Goal: Book appointment/travel/reservation

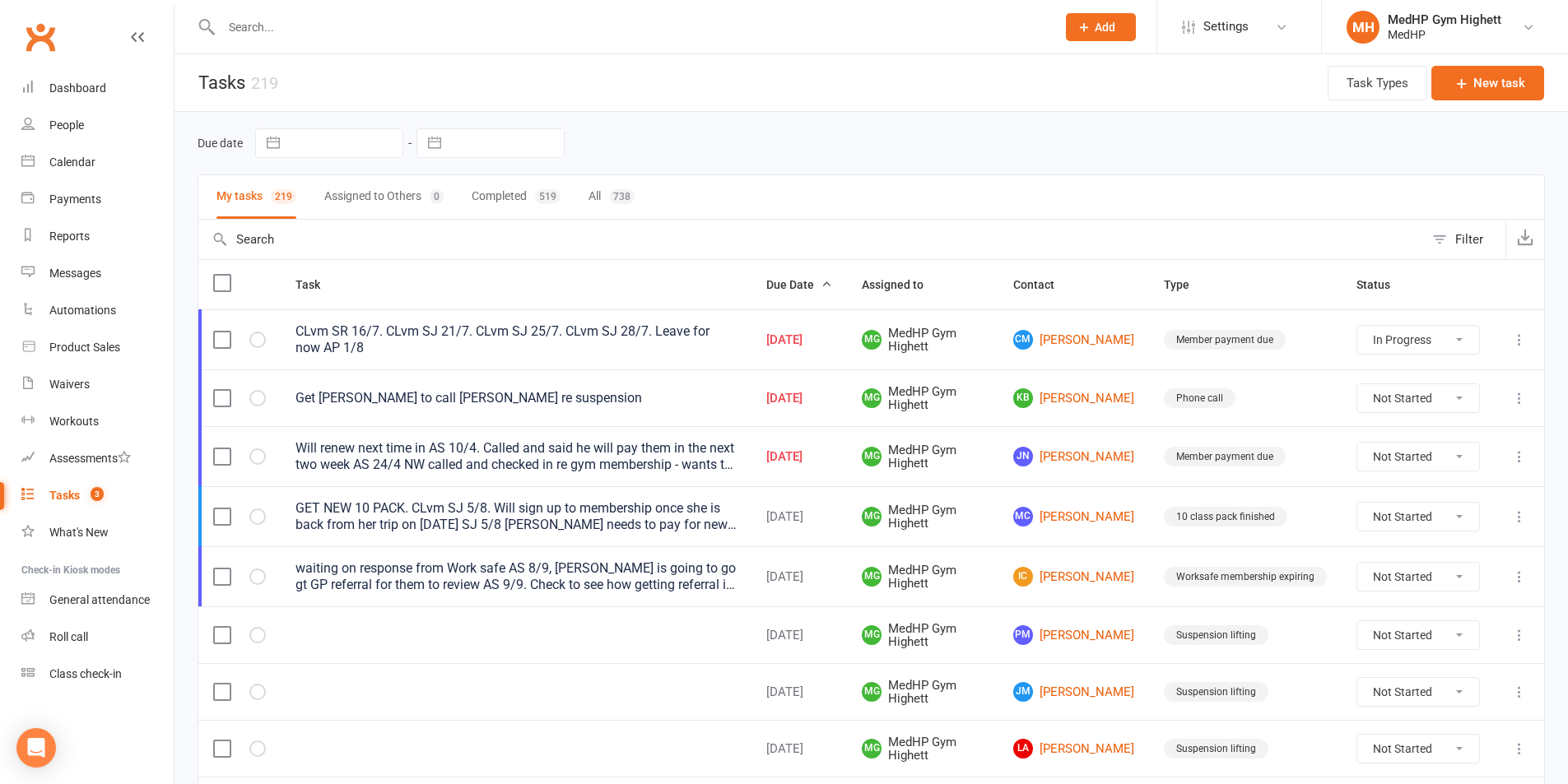
select select "started"
click at [413, 31] on input "text" at bounding box center [630, 26] width 828 height 23
click at [104, 155] on link "Calendar" at bounding box center [98, 162] width 153 height 37
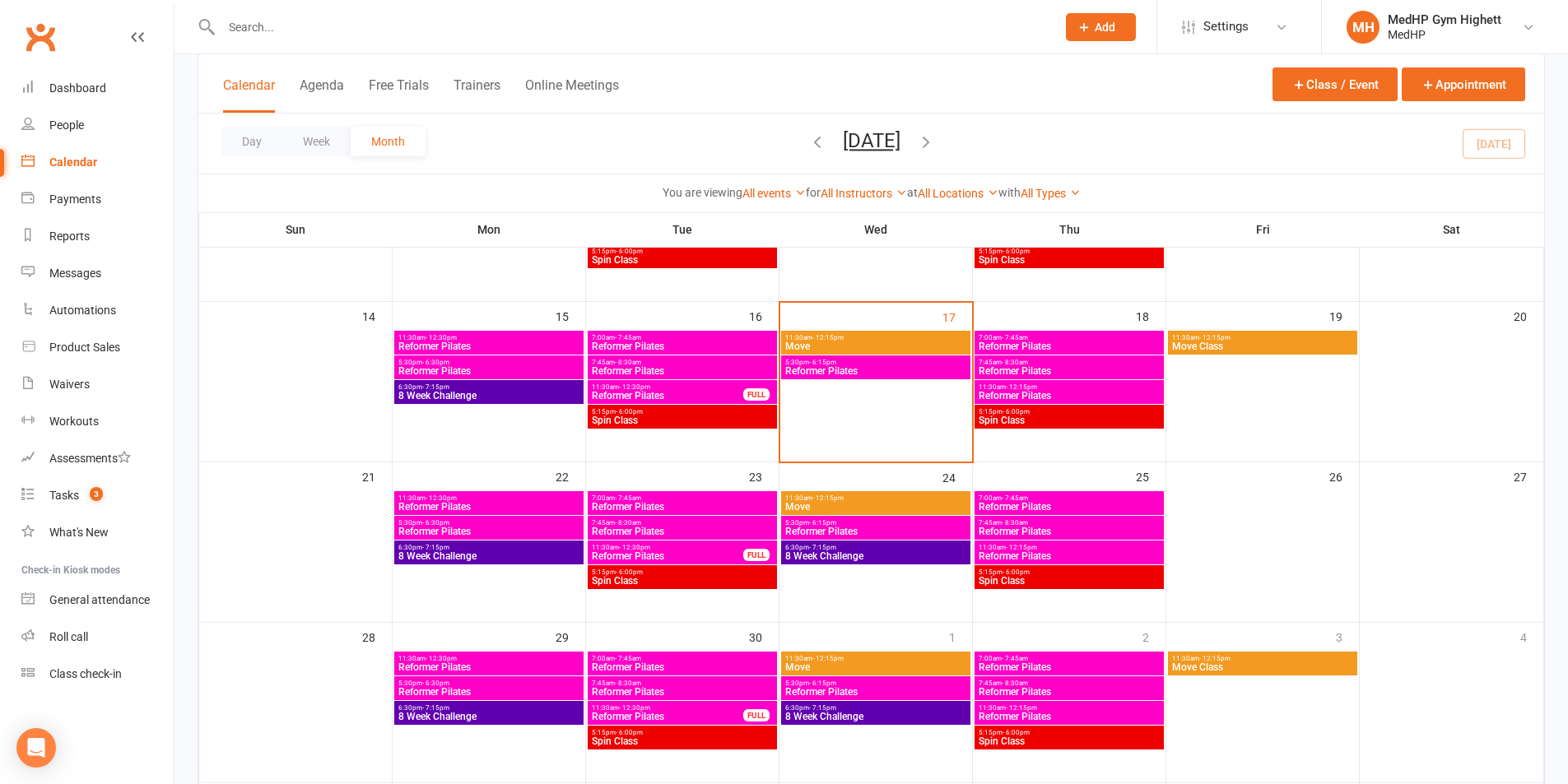
scroll to position [411, 0]
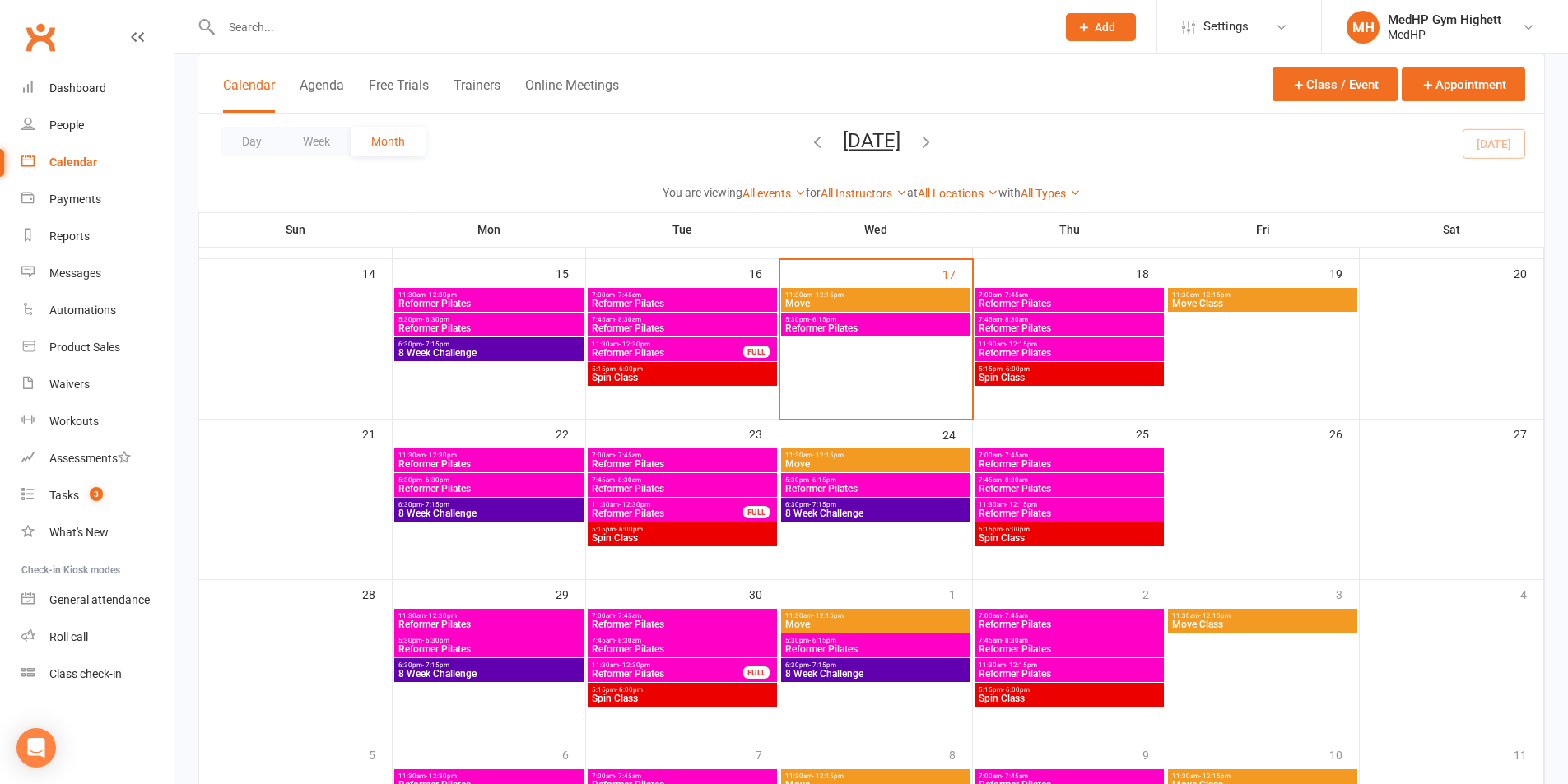
click at [1020, 341] on span "- 12:15pm" at bounding box center [1021, 344] width 31 height 7
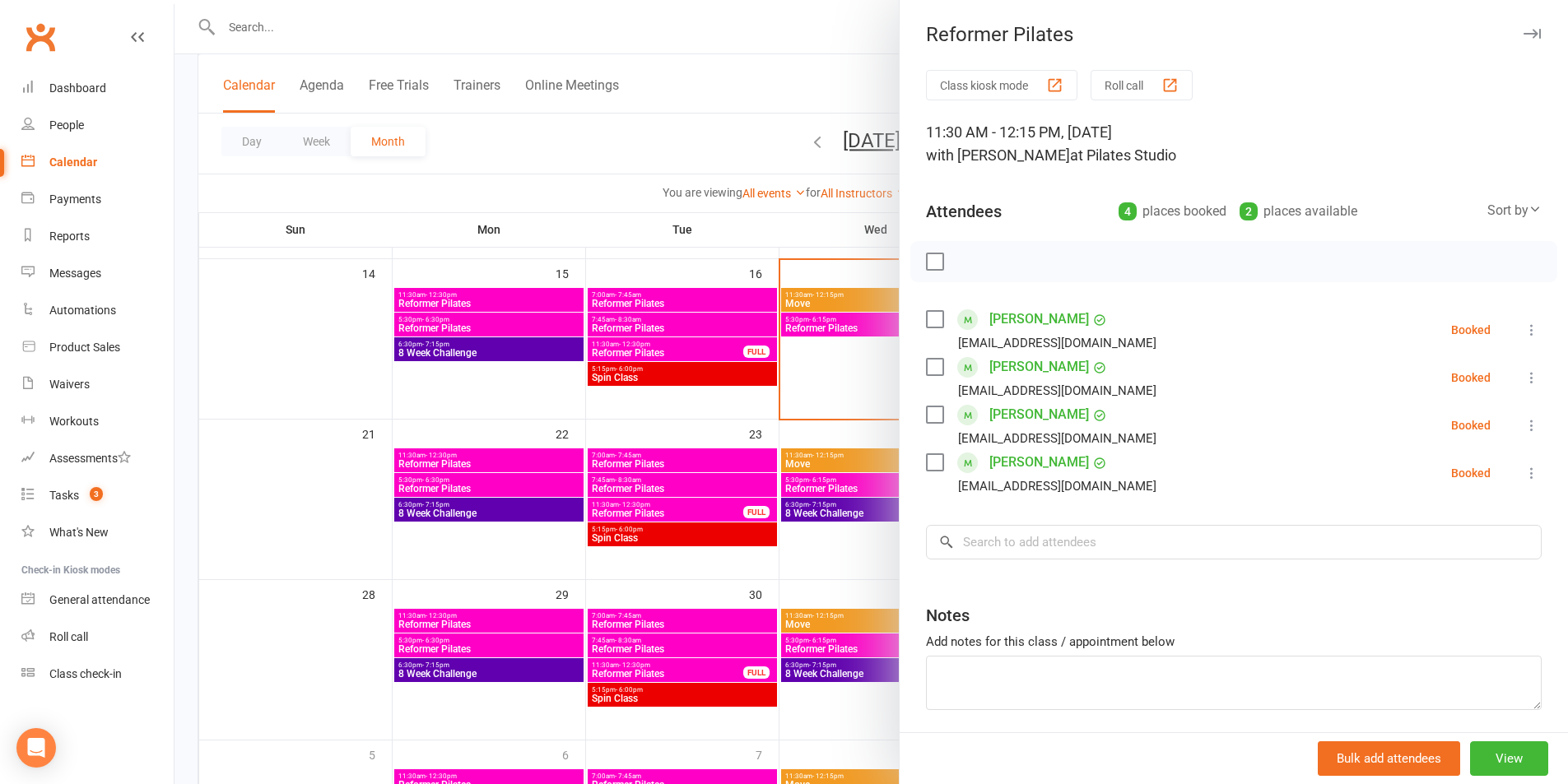
click at [856, 354] on div at bounding box center [871, 392] width 1394 height 784
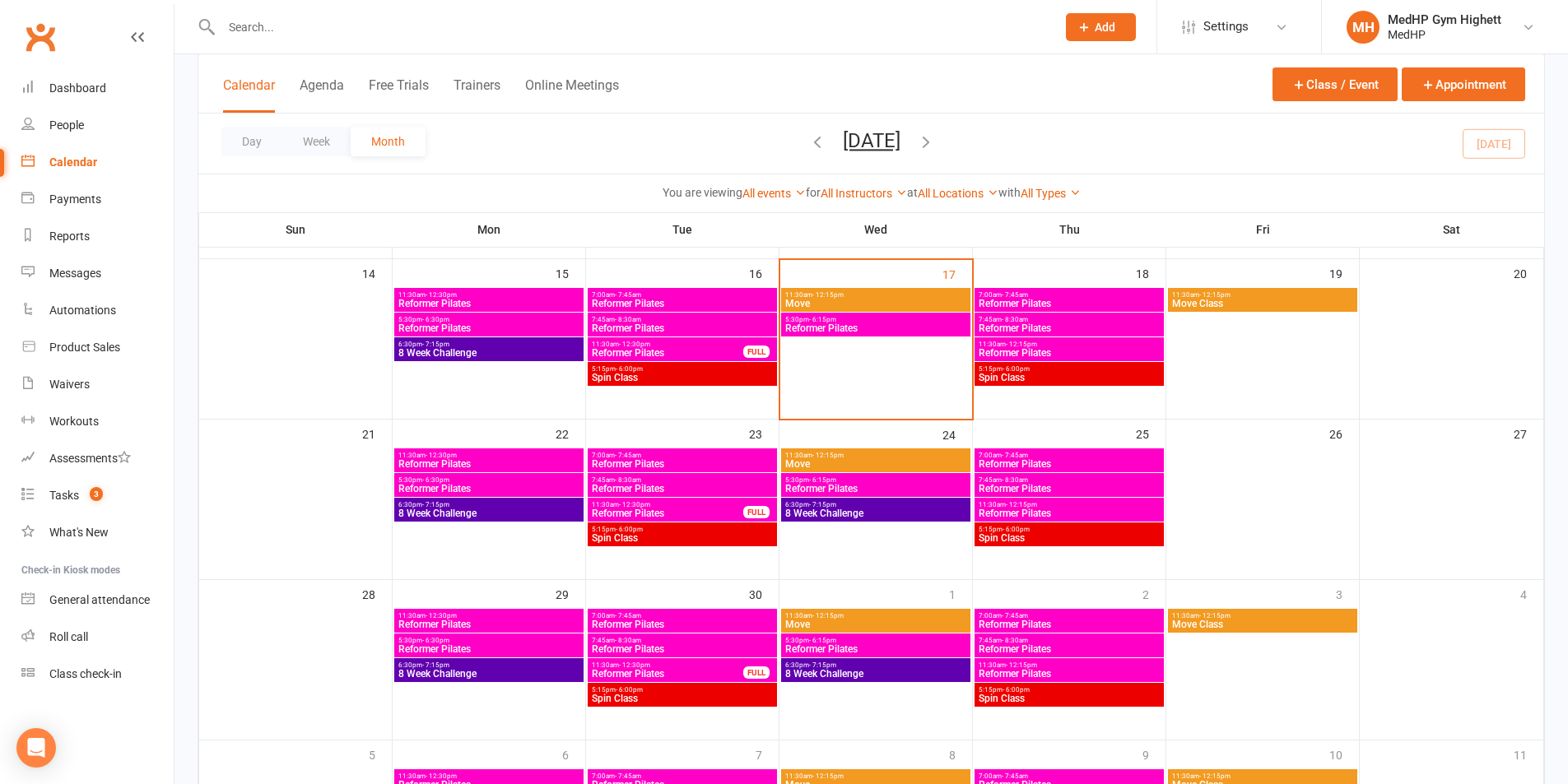
click at [1052, 346] on span "11:30am - 12:15pm" at bounding box center [1069, 344] width 182 height 7
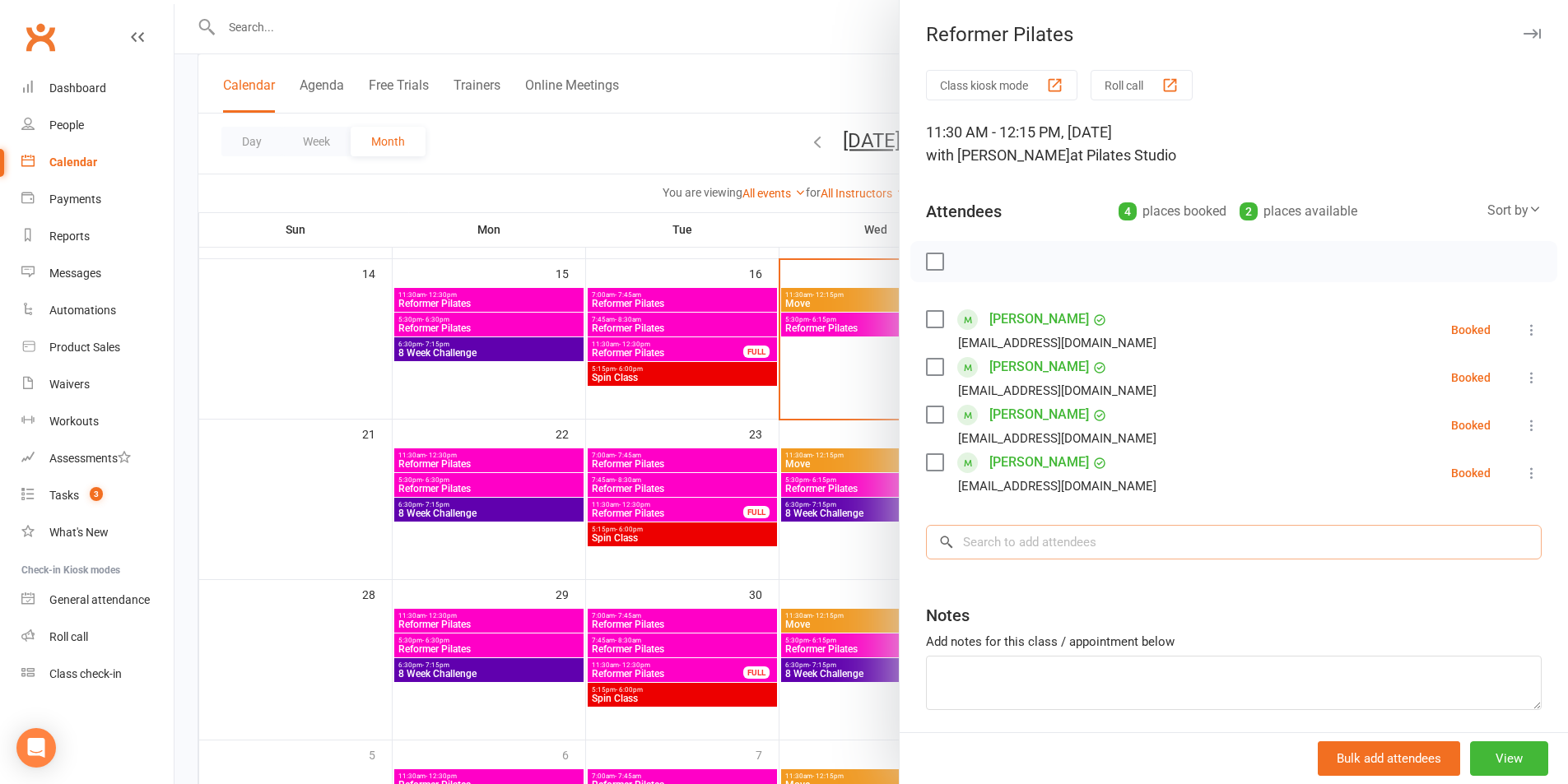
click at [1129, 542] on input "search" at bounding box center [1234, 542] width 616 height 34
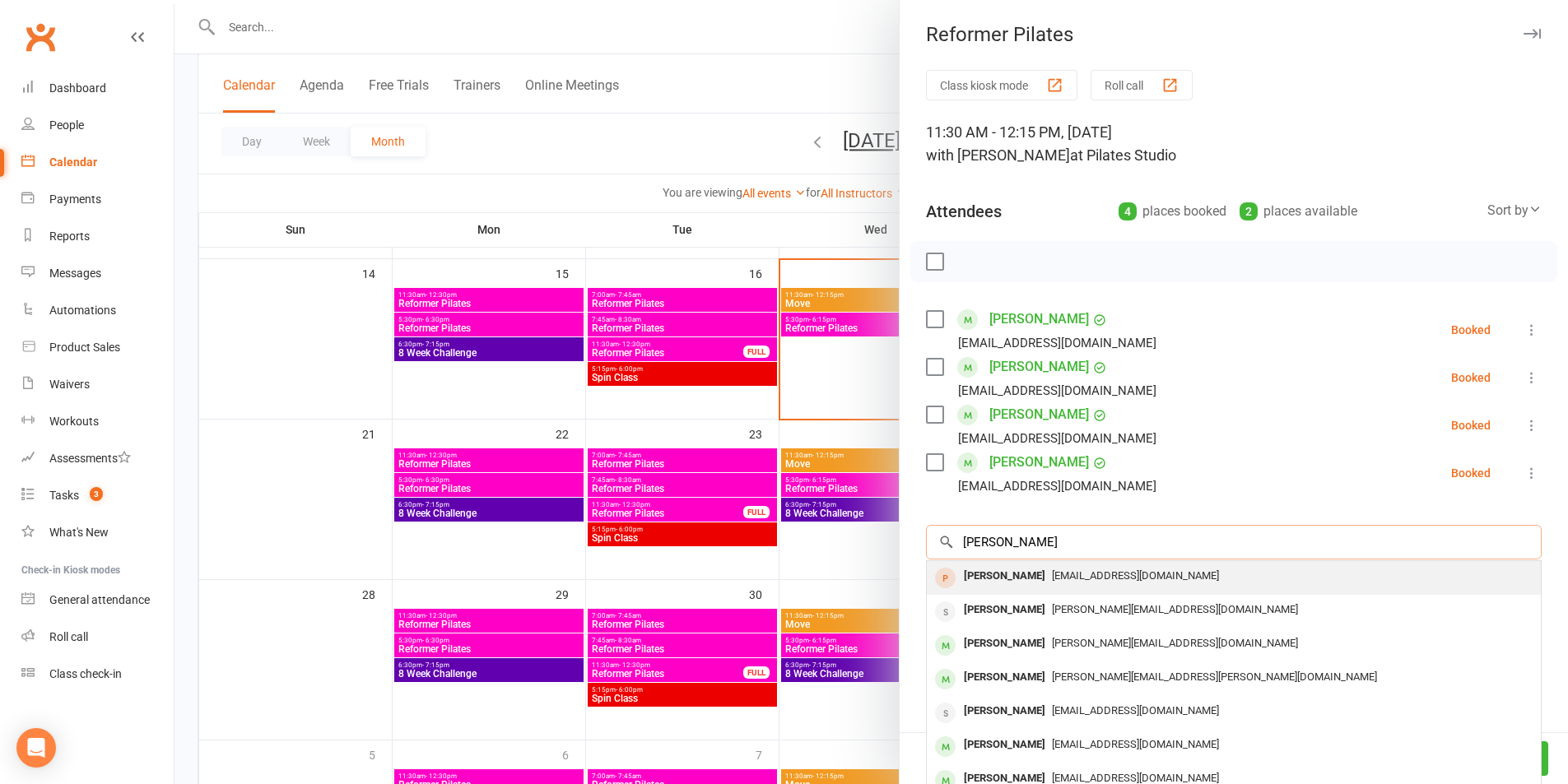
type input "[PERSON_NAME]"
click at [1094, 579] on span "[EMAIL_ADDRESS][DOMAIN_NAME]" at bounding box center [1136, 575] width 167 height 13
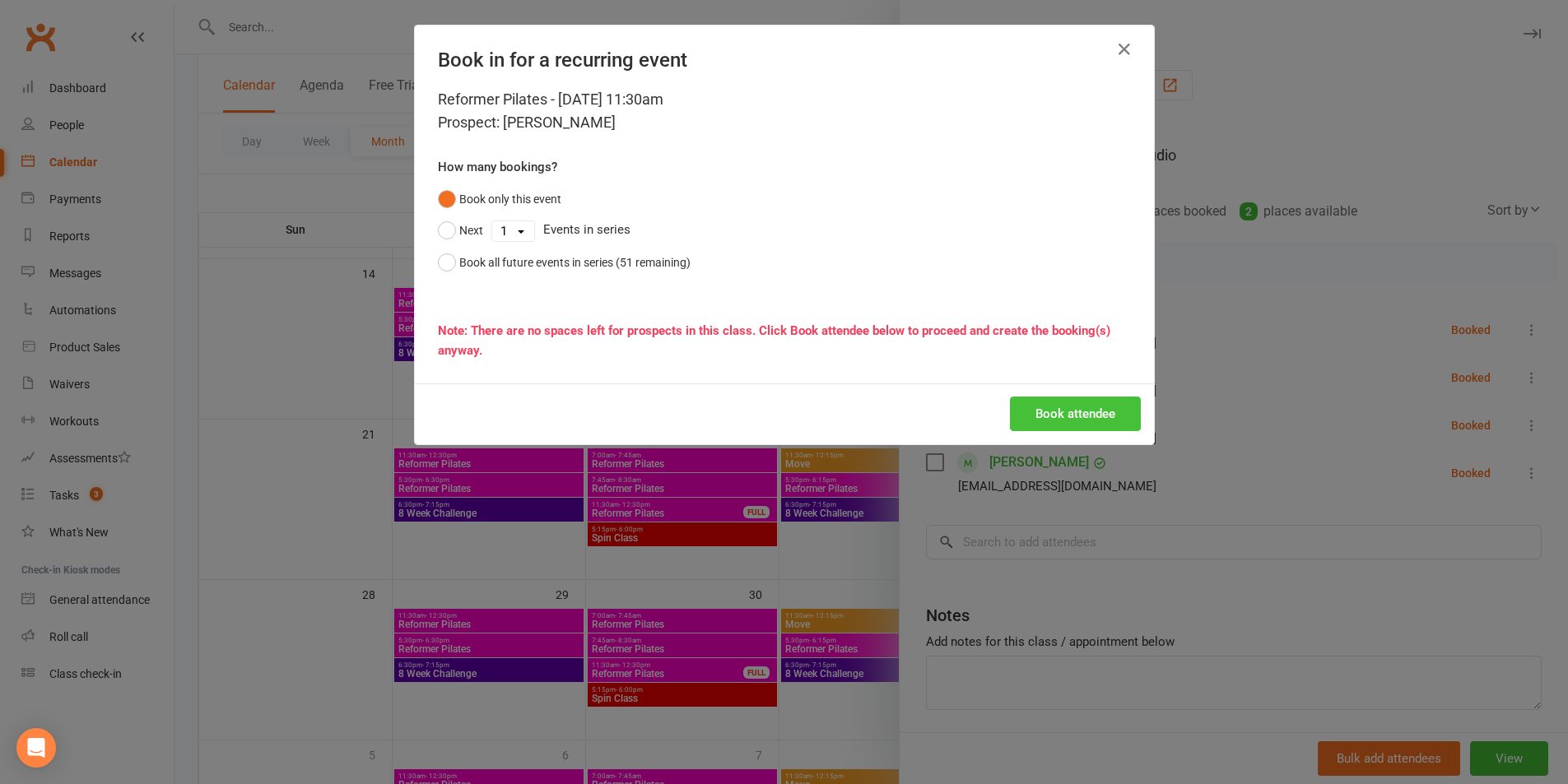
click at [1015, 417] on button "Book attendee" at bounding box center [1076, 414] width 131 height 34
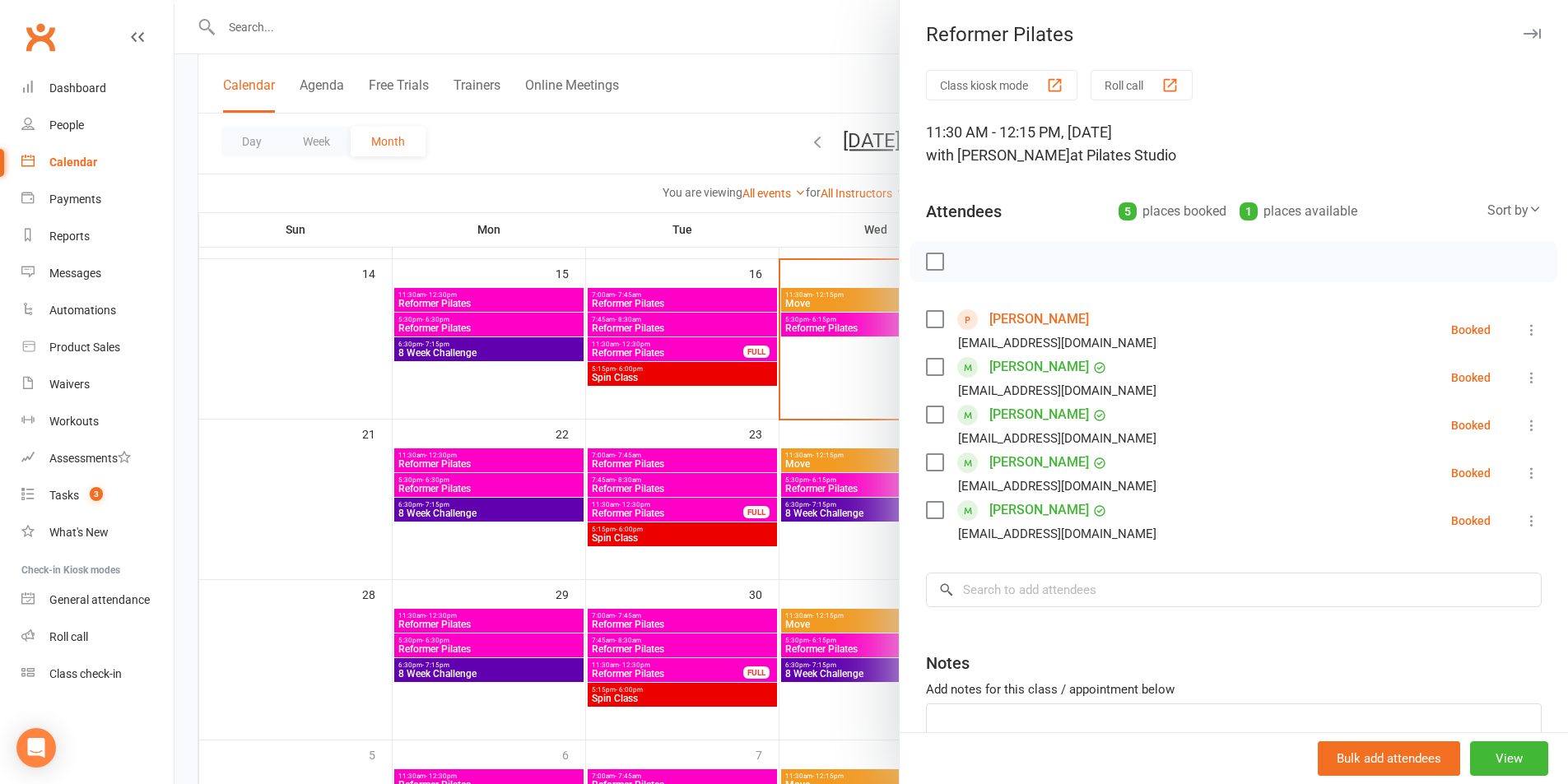
click at [729, 138] on div at bounding box center [871, 392] width 1394 height 784
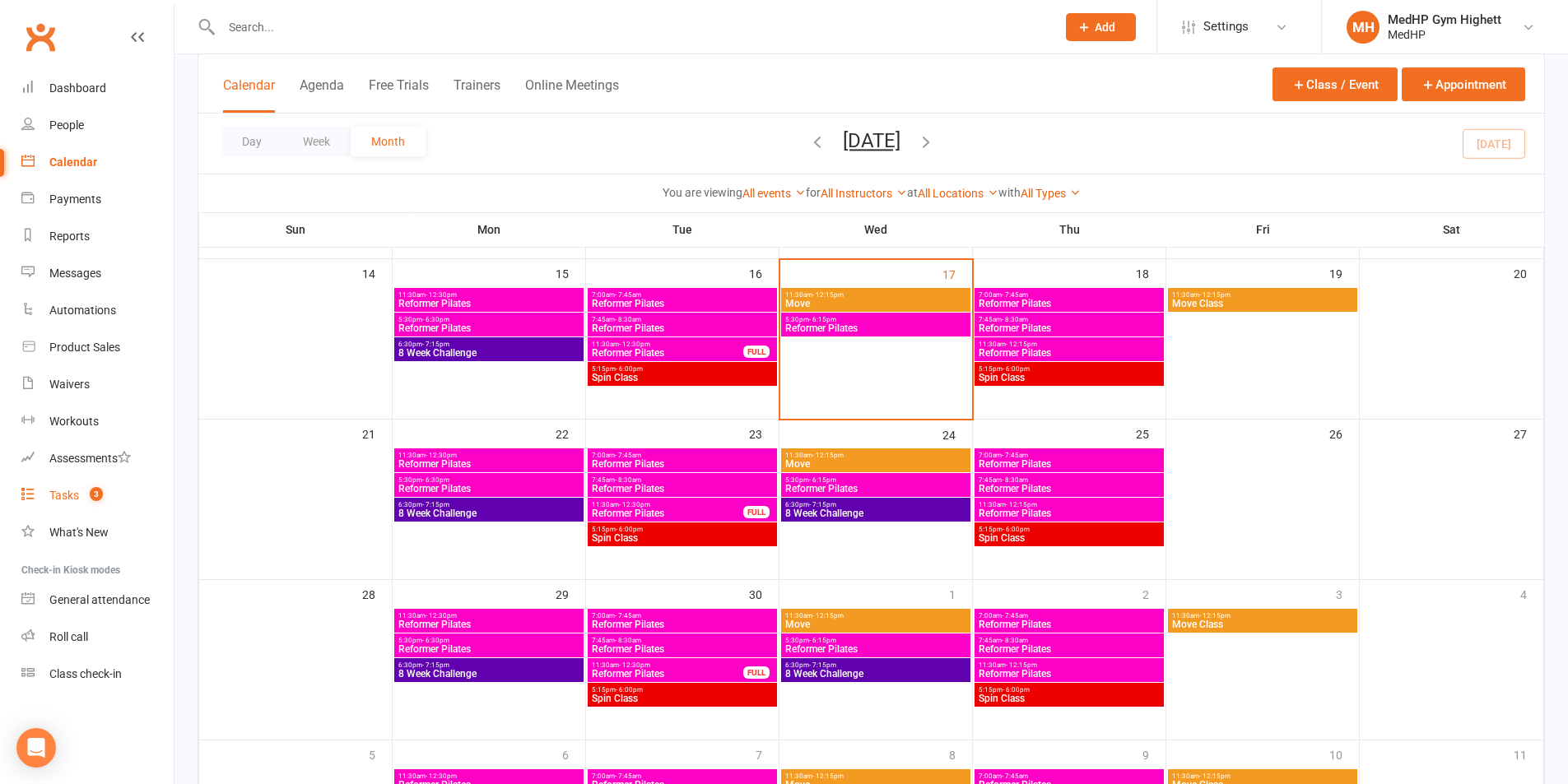
click at [80, 497] on link "Tasks 3" at bounding box center [98, 495] width 153 height 37
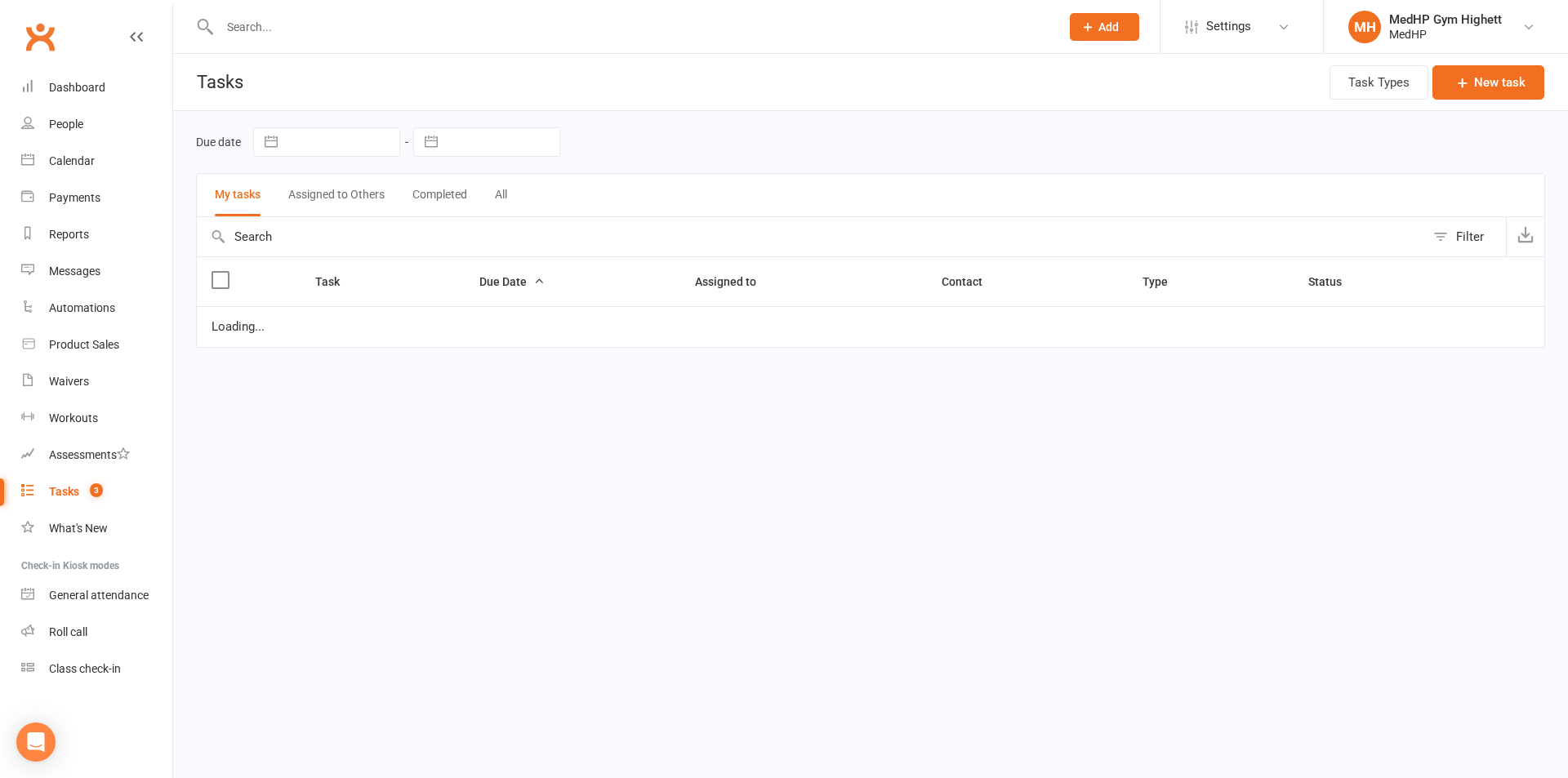
select select "started"
